Goal: Entertainment & Leisure: Consume media (video, audio)

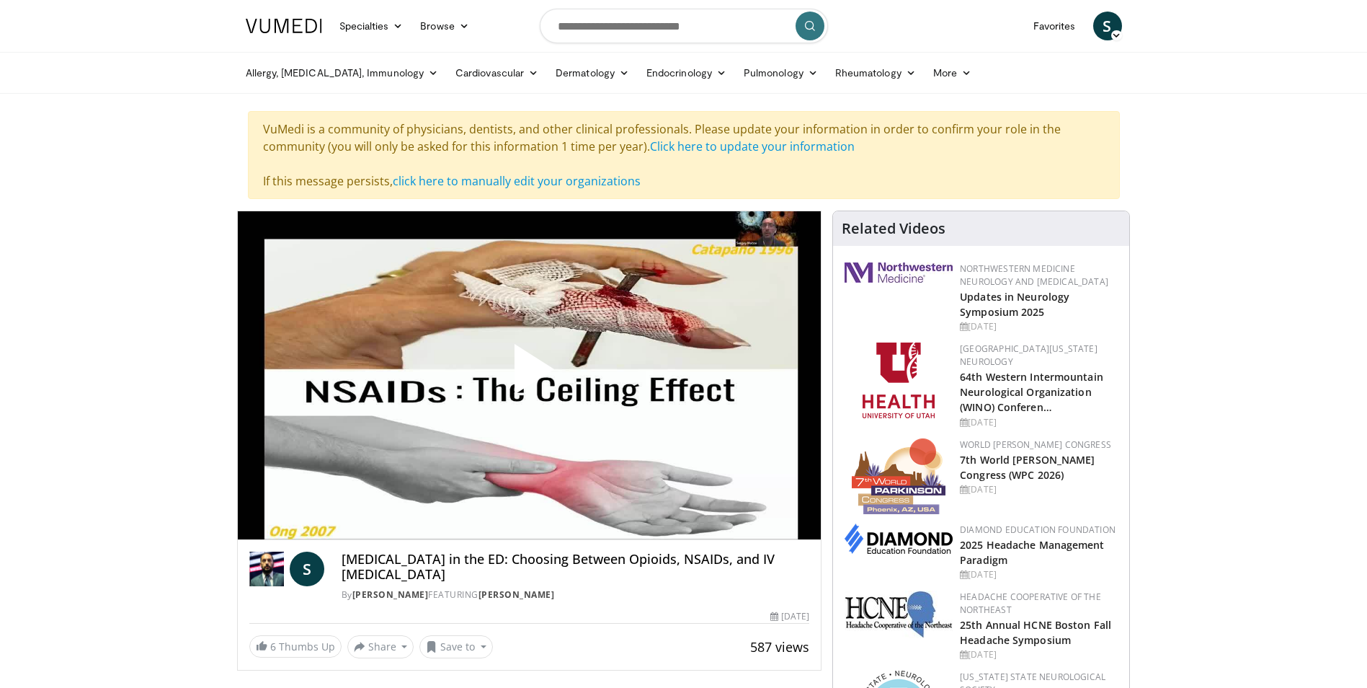
click at [529, 375] on span "Video Player" at bounding box center [529, 375] width 0 height 0
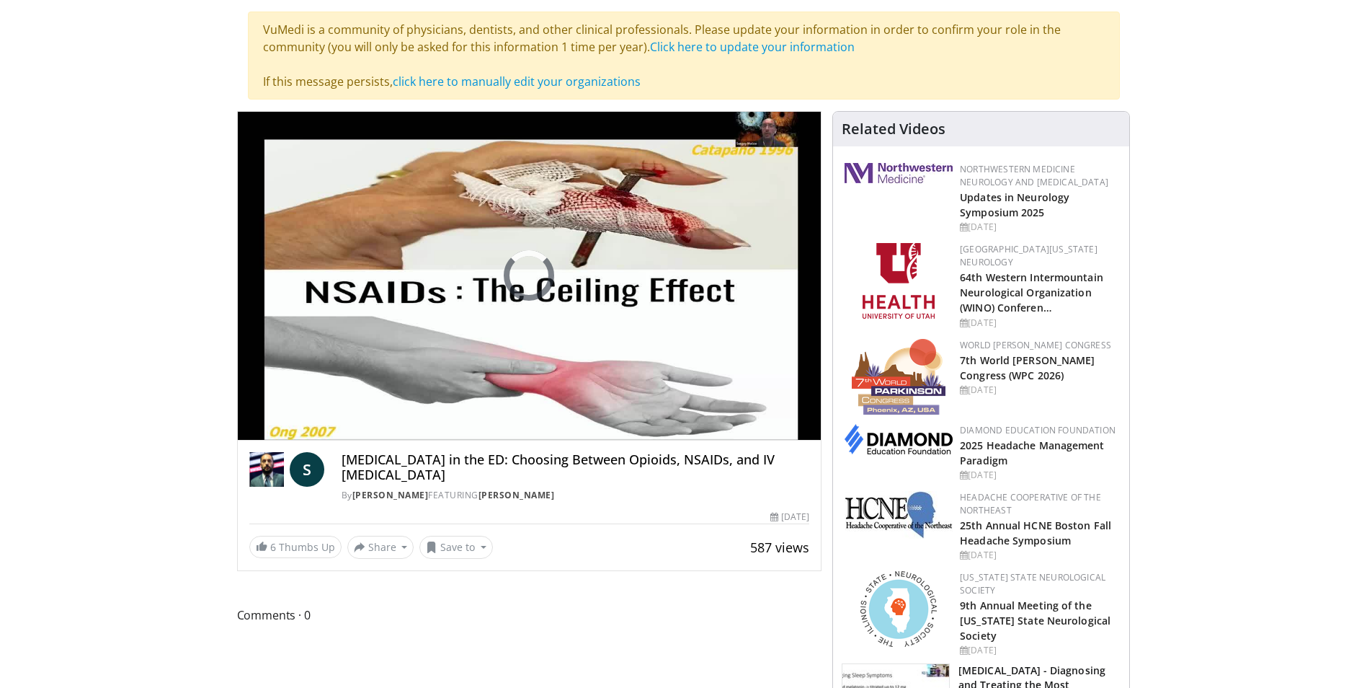
scroll to position [72, 0]
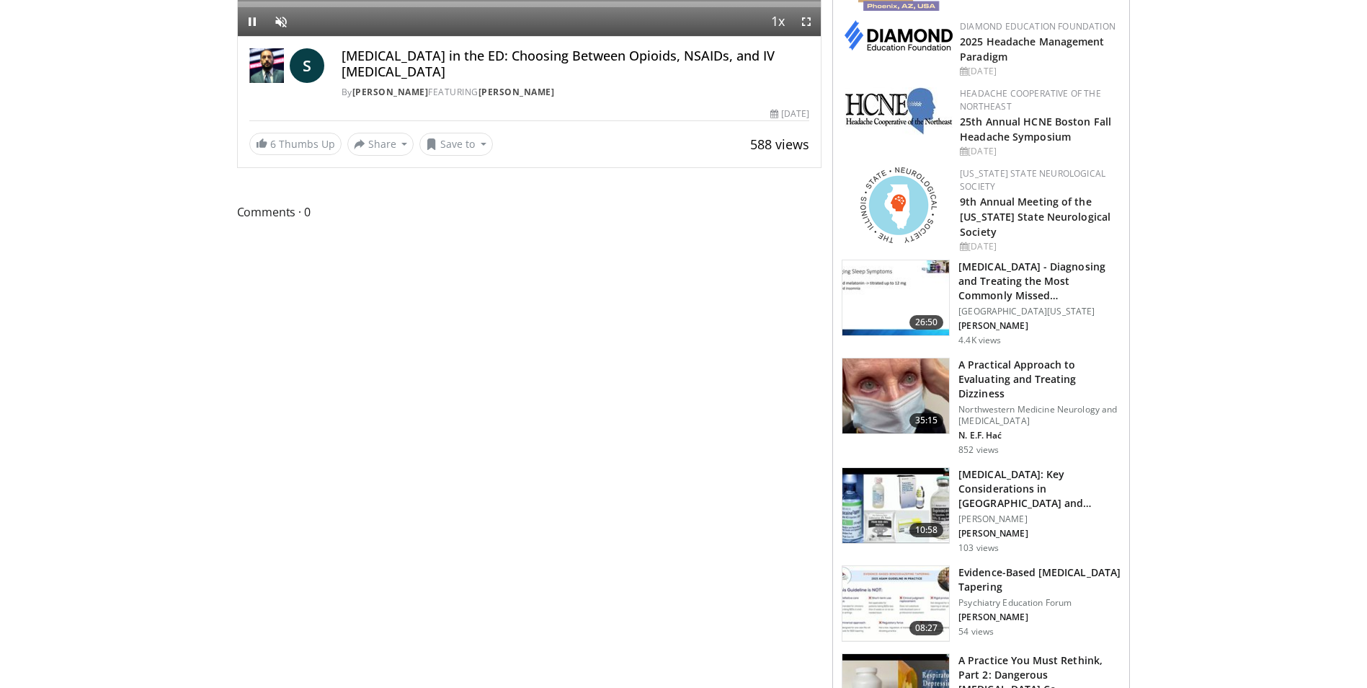
scroll to position [72, 0]
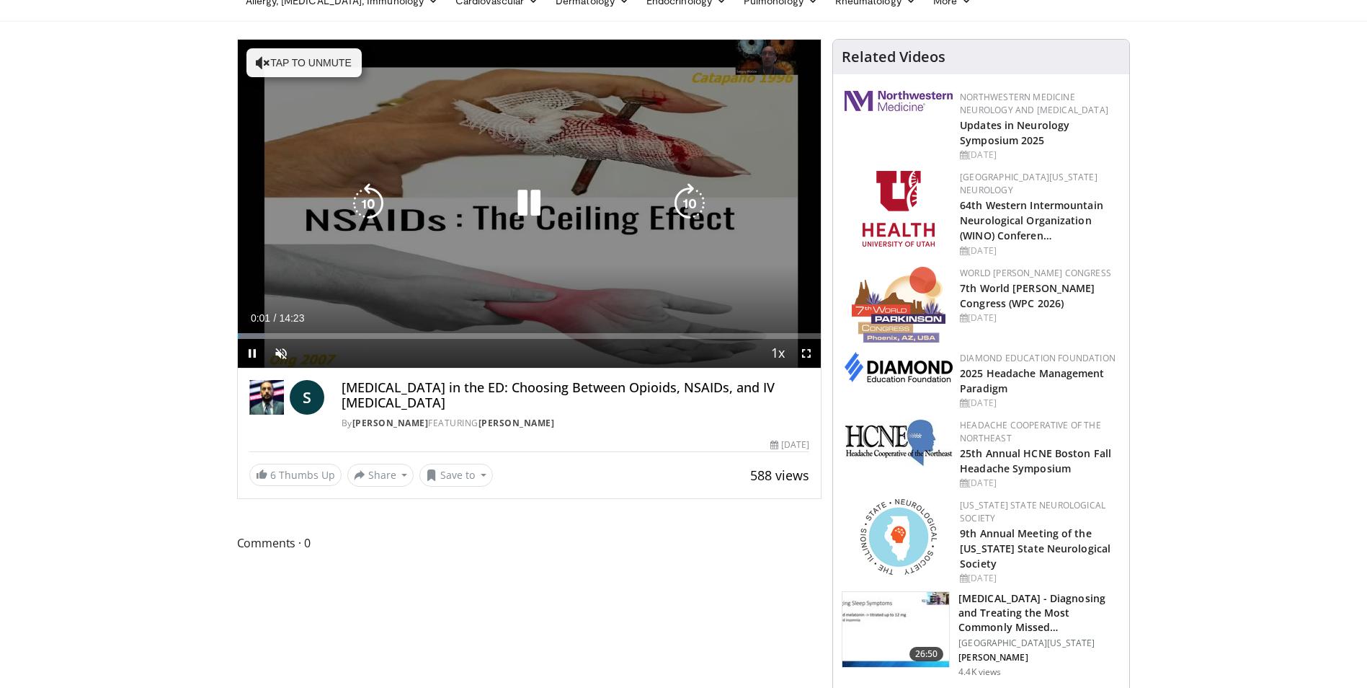
click at [285, 67] on button "Tap to unmute" at bounding box center [303, 62] width 115 height 29
click at [693, 208] on icon "Video Player" at bounding box center [689, 203] width 40 height 40
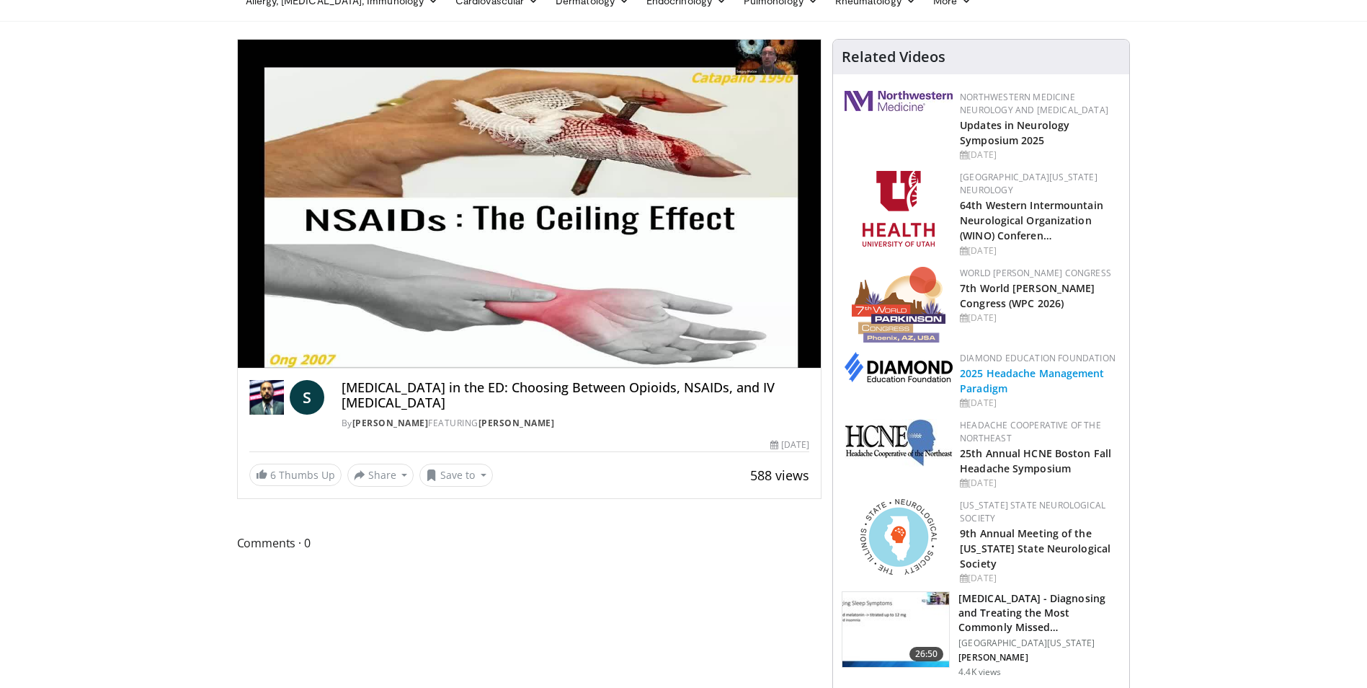
scroll to position [0, 0]
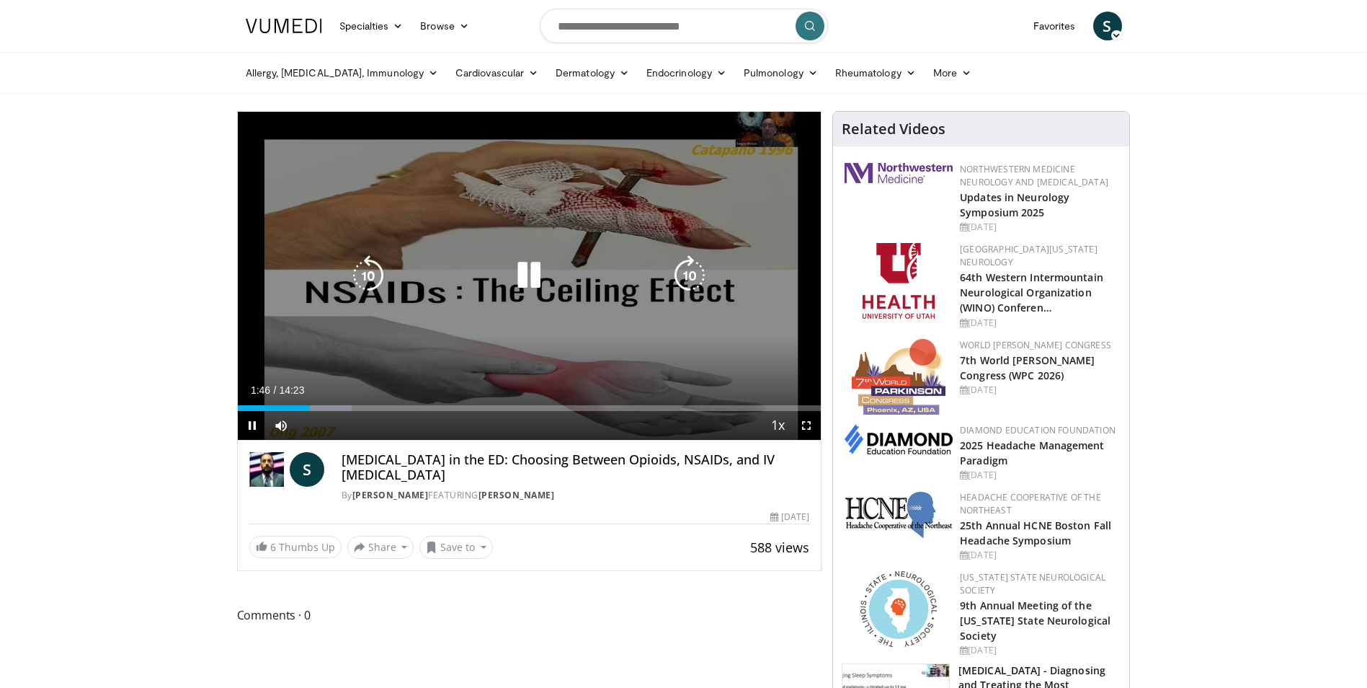
click at [542, 270] on icon "Video Player" at bounding box center [529, 275] width 40 height 40
click at [520, 275] on icon "Video Player" at bounding box center [529, 275] width 40 height 40
click at [528, 270] on icon "Video Player" at bounding box center [529, 275] width 40 height 40
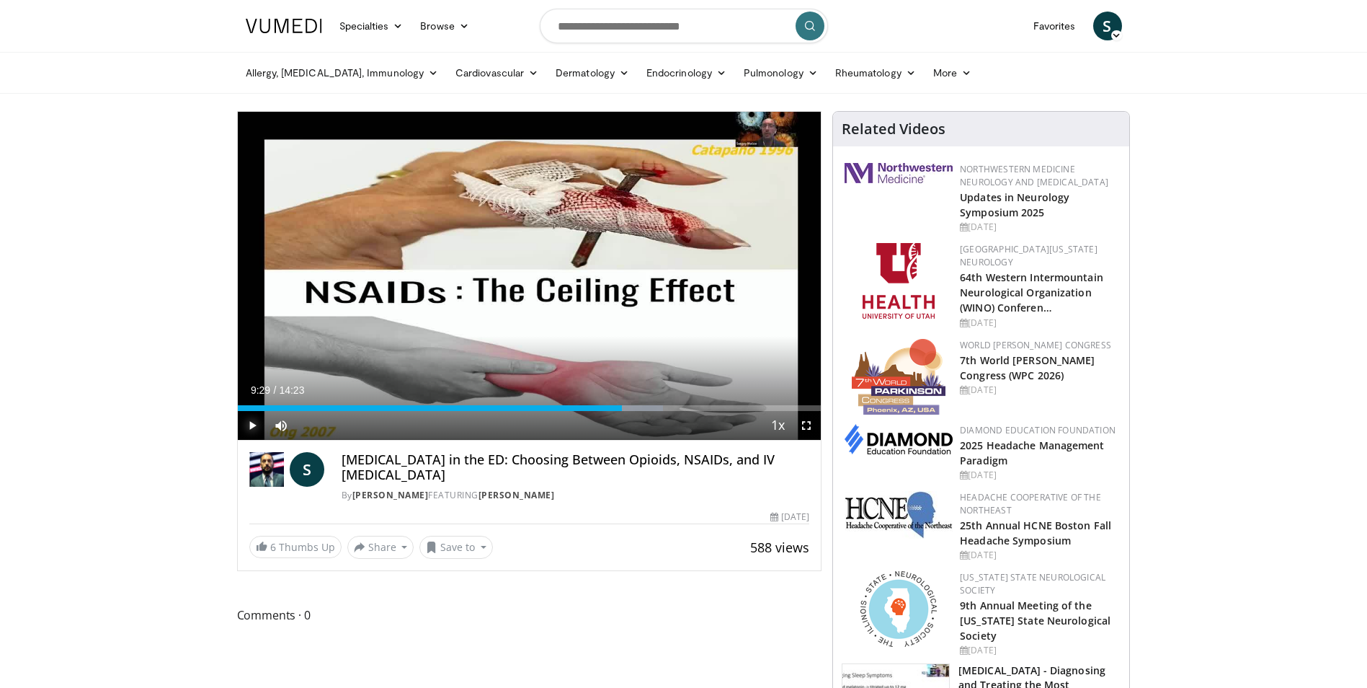
click at [251, 426] on span "Video Player" at bounding box center [252, 425] width 29 height 29
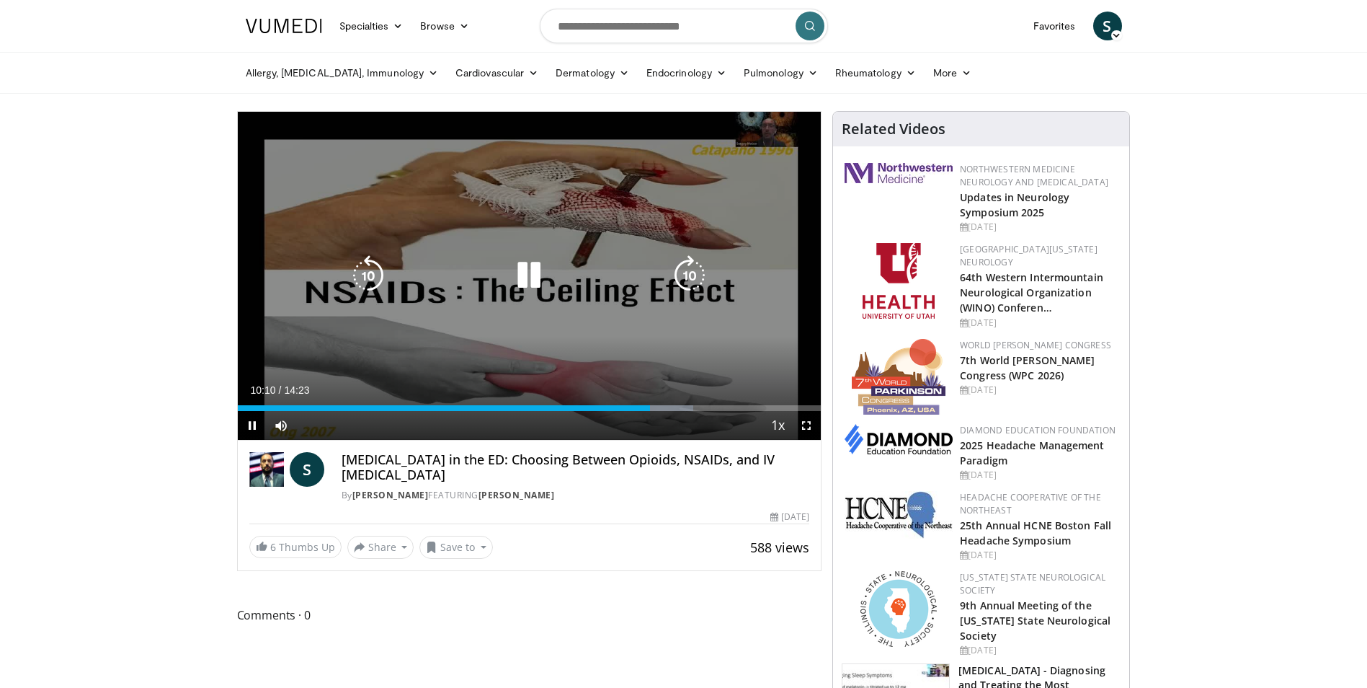
click at [373, 273] on icon "Video Player" at bounding box center [368, 275] width 40 height 40
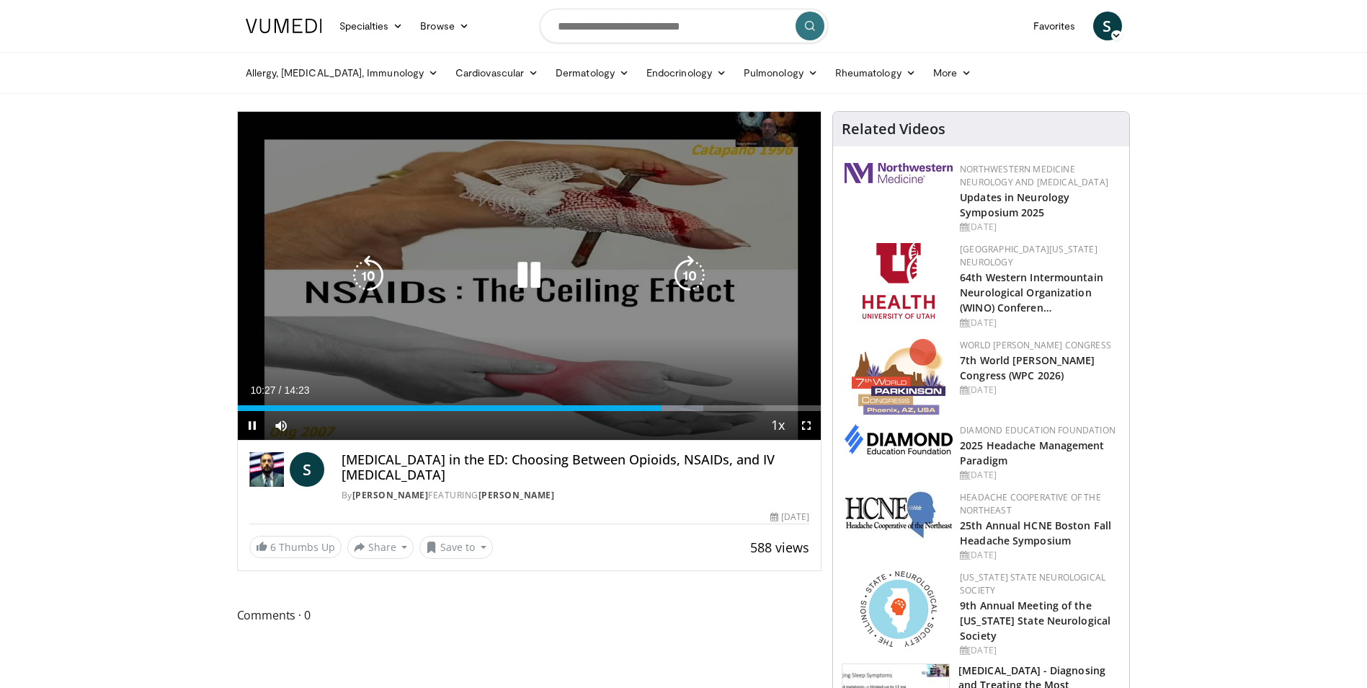
click at [526, 275] on icon "Video Player" at bounding box center [529, 275] width 40 height 40
